Goal: Task Accomplishment & Management: Manage account settings

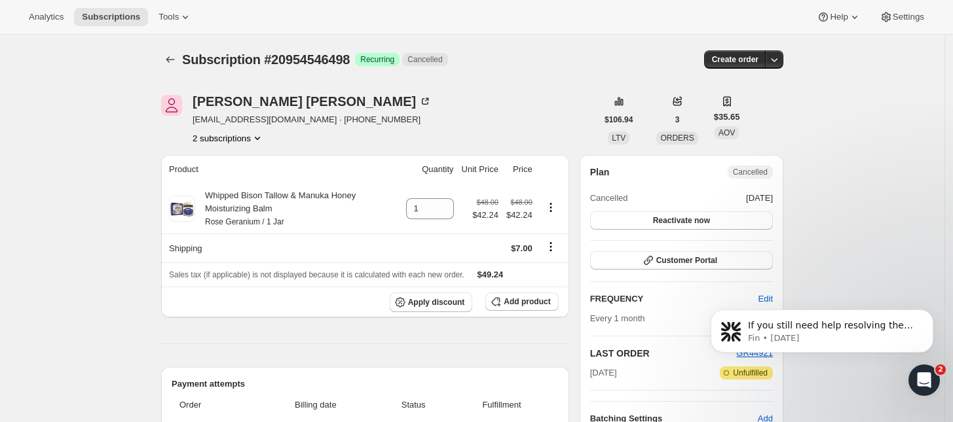
click at [254, 138] on icon "Product actions" at bounding box center [257, 138] width 13 height 13
click at [249, 154] on button "20954513730" at bounding box center [232, 162] width 99 height 21
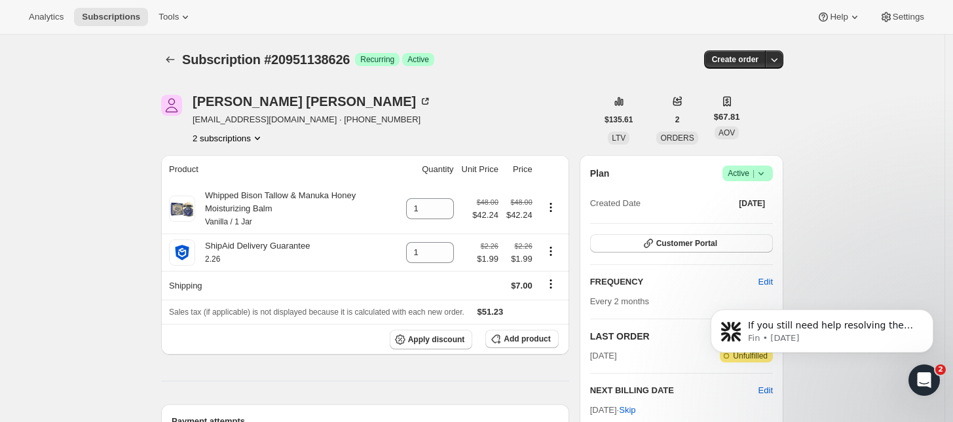
click at [246, 141] on button "2 subscriptions" at bounding box center [228, 138] width 71 height 13
click at [240, 174] on button "20951171394" at bounding box center [232, 184] width 99 height 21
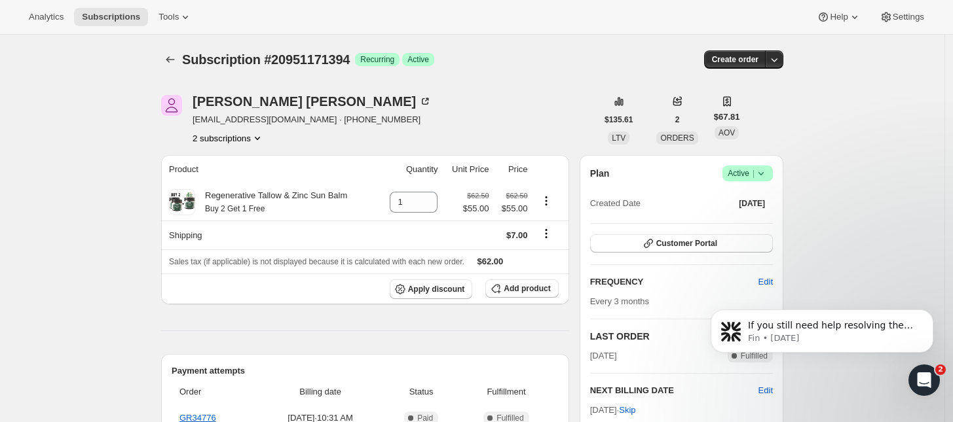
click at [235, 140] on button "2 subscriptions" at bounding box center [228, 138] width 71 height 13
click at [238, 161] on span "20951138626" at bounding box center [232, 163] width 91 height 13
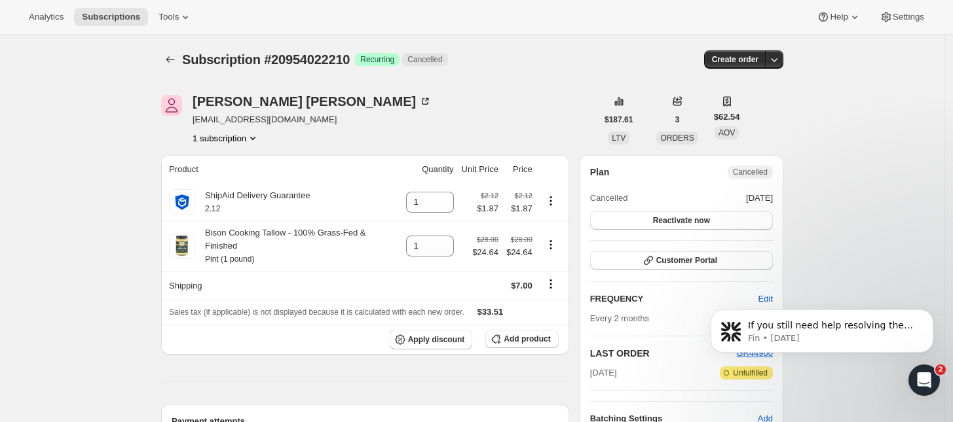
click at [240, 140] on button "1 subscription" at bounding box center [226, 138] width 67 height 13
click at [249, 159] on span "Current" at bounding box center [258, 163] width 26 height 10
click at [552, 201] on icon "Product actions" at bounding box center [551, 201] width 2 height 2
click at [535, 120] on div "[PERSON_NAME] [EMAIL_ADDRESS][DOMAIN_NAME] 1 subscription" at bounding box center [379, 120] width 436 height 50
